Goal: Task Accomplishment & Management: Use online tool/utility

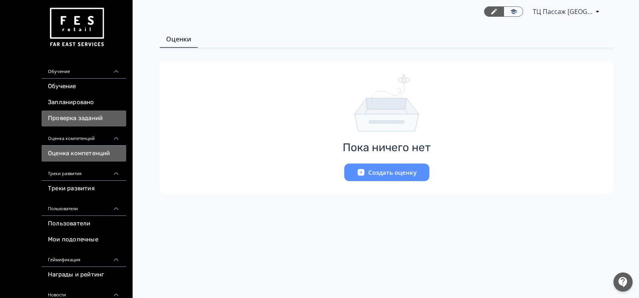
click at [76, 117] on link "Проверка заданий" at bounding box center [84, 119] width 85 height 16
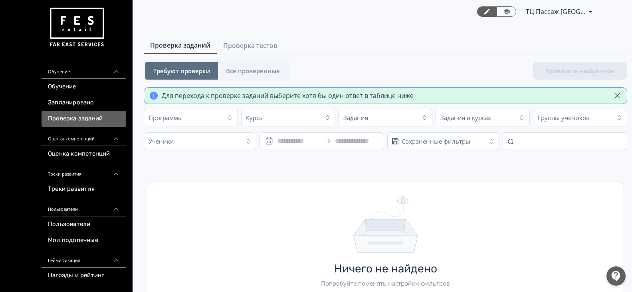
click at [236, 37] on main "Проверка заданий Проверка тестов Требуют проверки Все проверенные Проверить выб…" at bounding box center [383, 181] width 498 height 316
click at [230, 50] on span "Проверка тестов" at bounding box center [250, 46] width 54 height 10
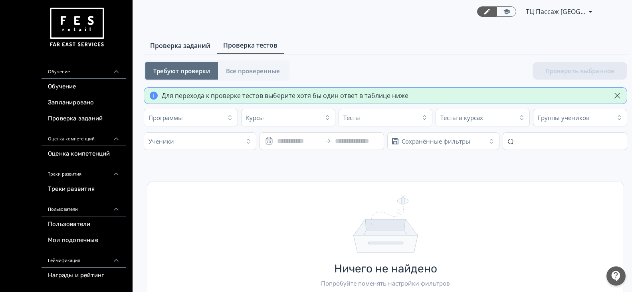
click at [204, 51] on link "Проверка заданий" at bounding box center [180, 46] width 73 height 16
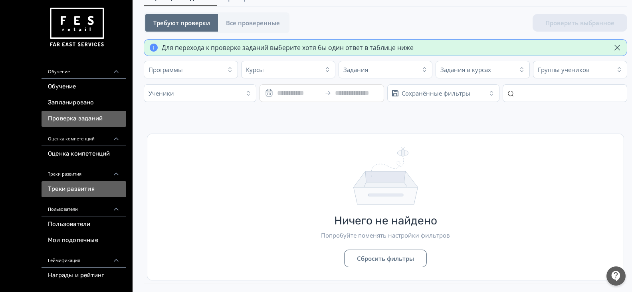
scroll to position [53, 0]
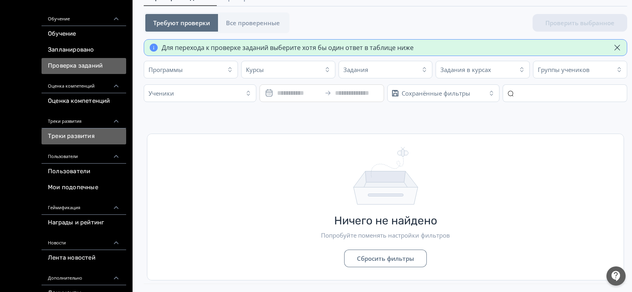
click at [96, 189] on link "Мои подопечные" at bounding box center [84, 187] width 85 height 16
